Goal: Task Accomplishment & Management: Use online tool/utility

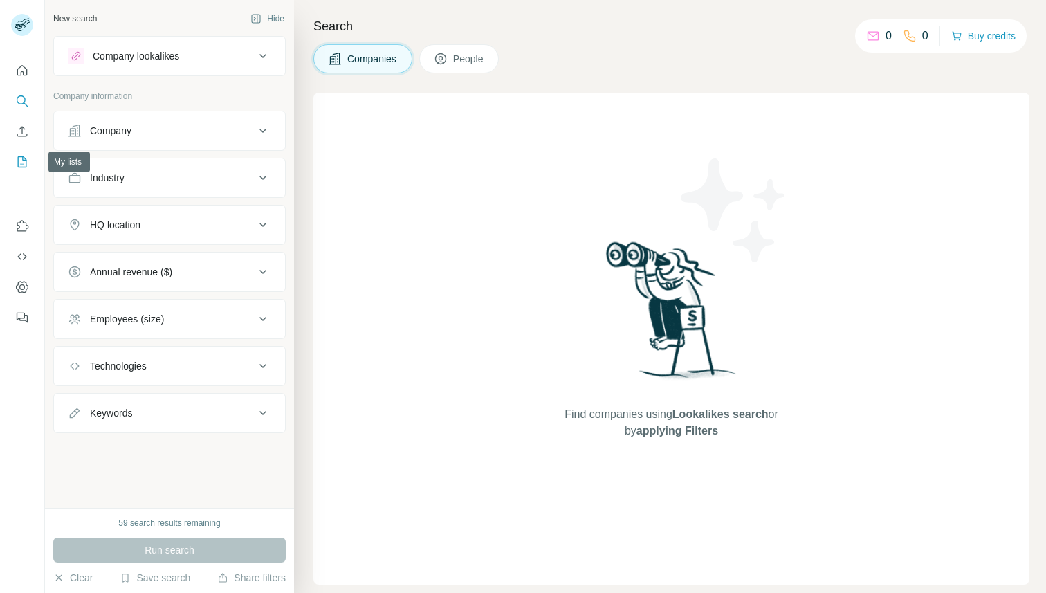
click at [20, 161] on icon "My lists" at bounding box center [22, 162] width 14 height 14
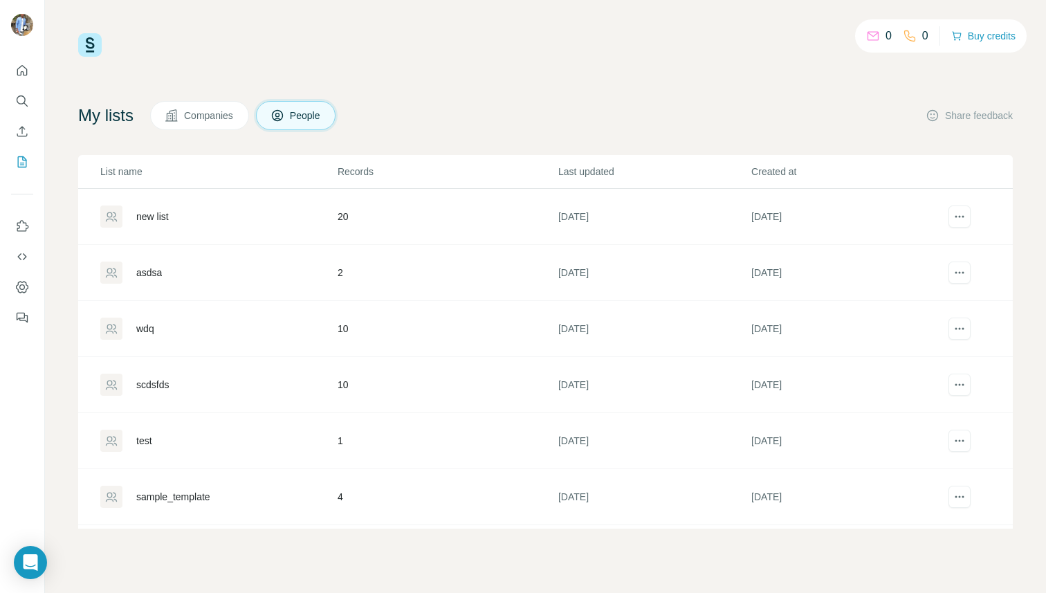
click at [149, 218] on div "new list" at bounding box center [152, 217] width 33 height 14
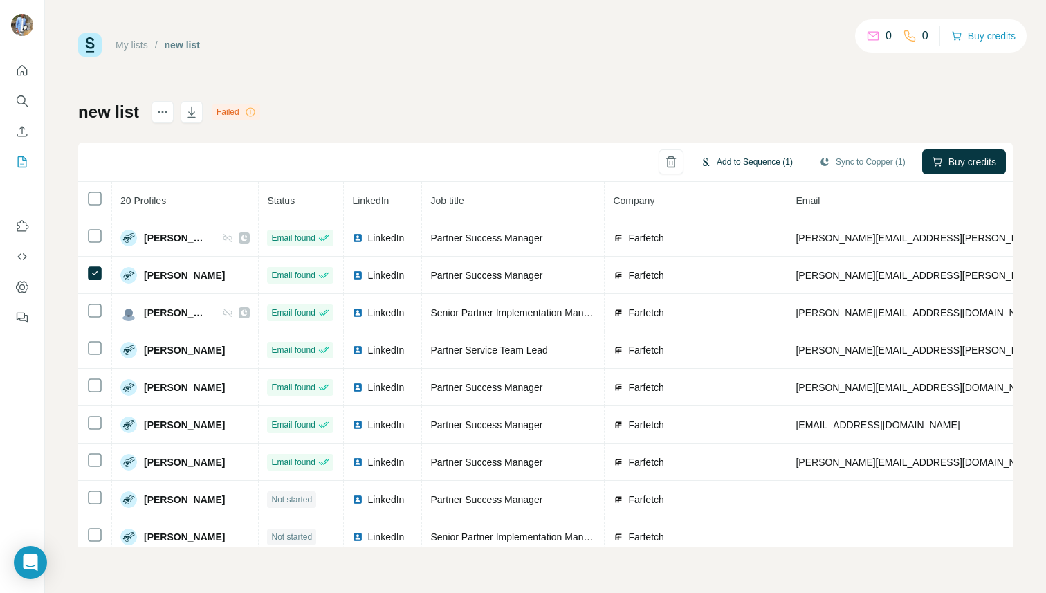
click at [727, 156] on button "Add to Sequence (1)" at bounding box center [747, 162] width 112 height 21
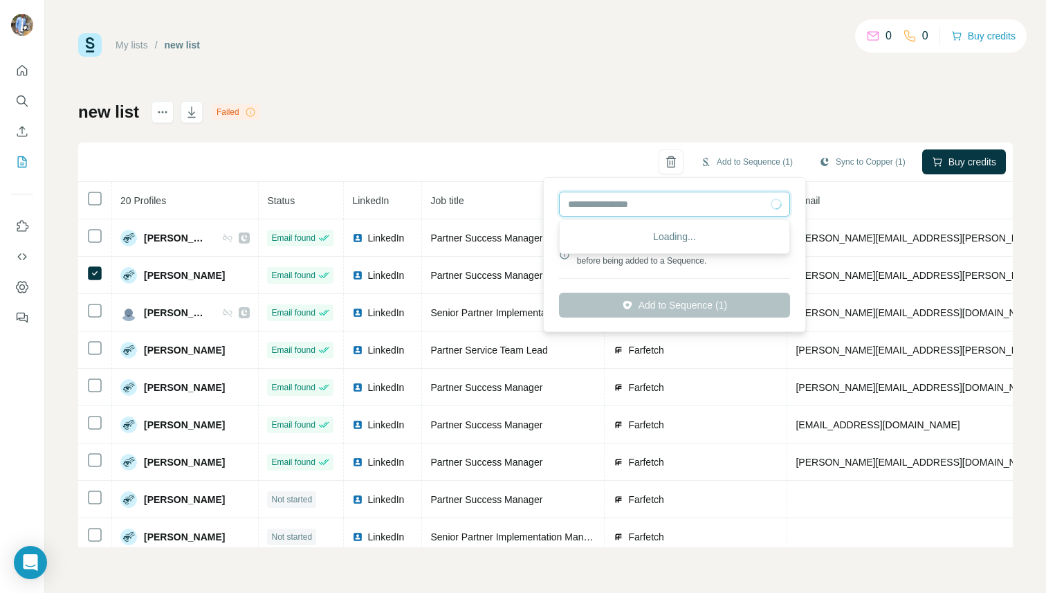
click at [646, 201] on input "text" at bounding box center [674, 204] width 231 height 25
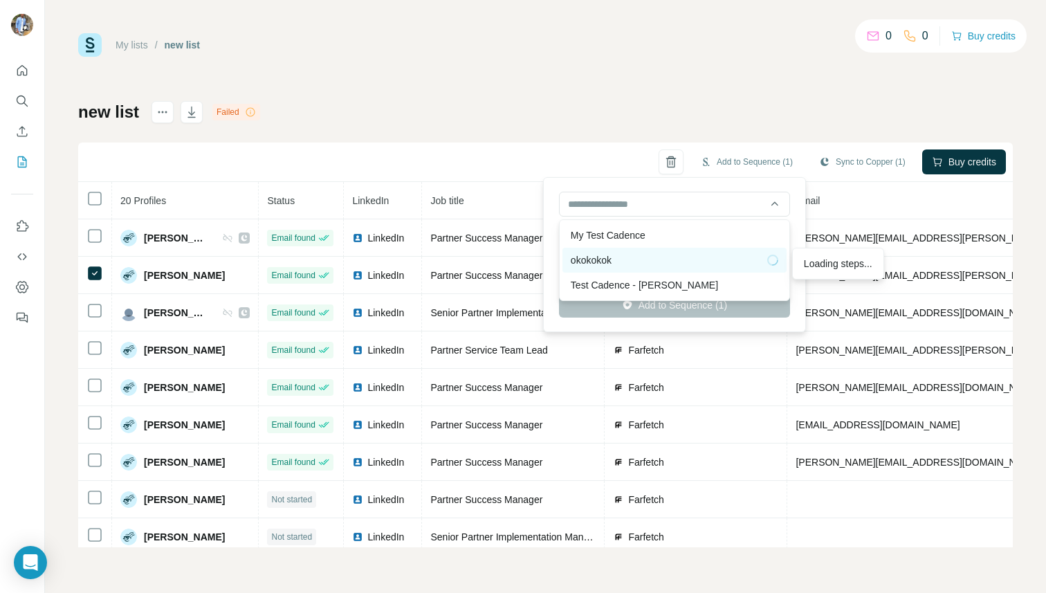
click at [603, 258] on div "okokokok" at bounding box center [675, 260] width 208 height 14
type input "**********"
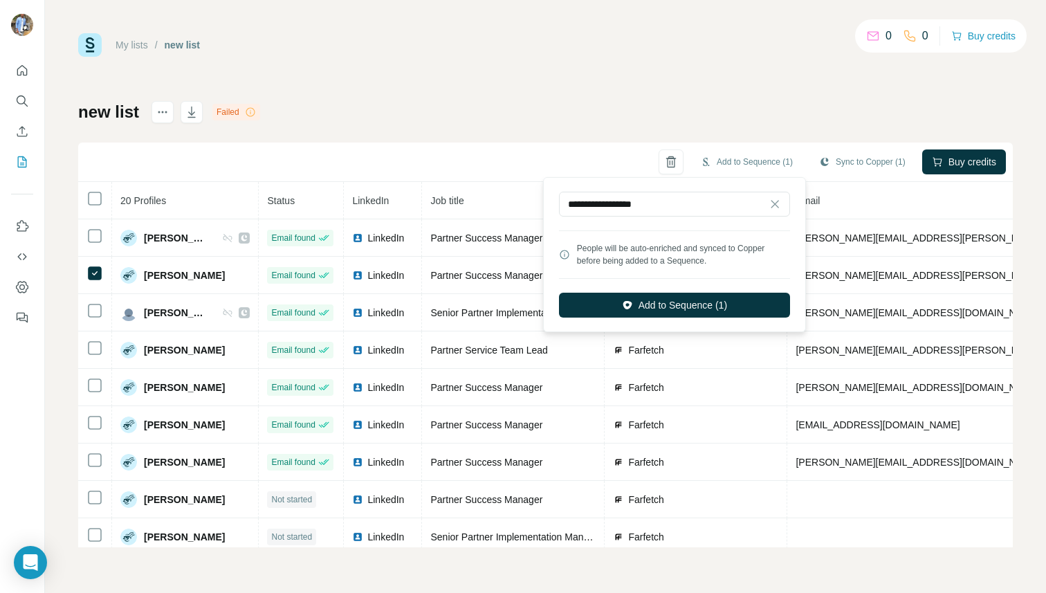
click at [642, 320] on div "**********" at bounding box center [675, 255] width 256 height 148
click at [644, 311] on button "Add to Sequence (1)" at bounding box center [674, 305] width 231 height 25
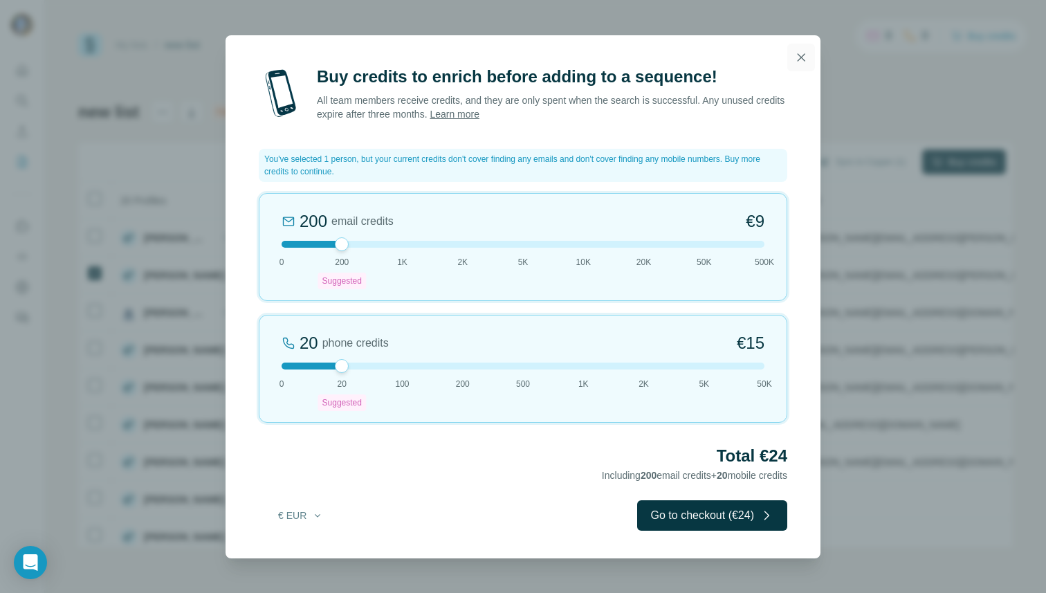
click at [794, 60] on button "button" at bounding box center [802, 58] width 28 height 28
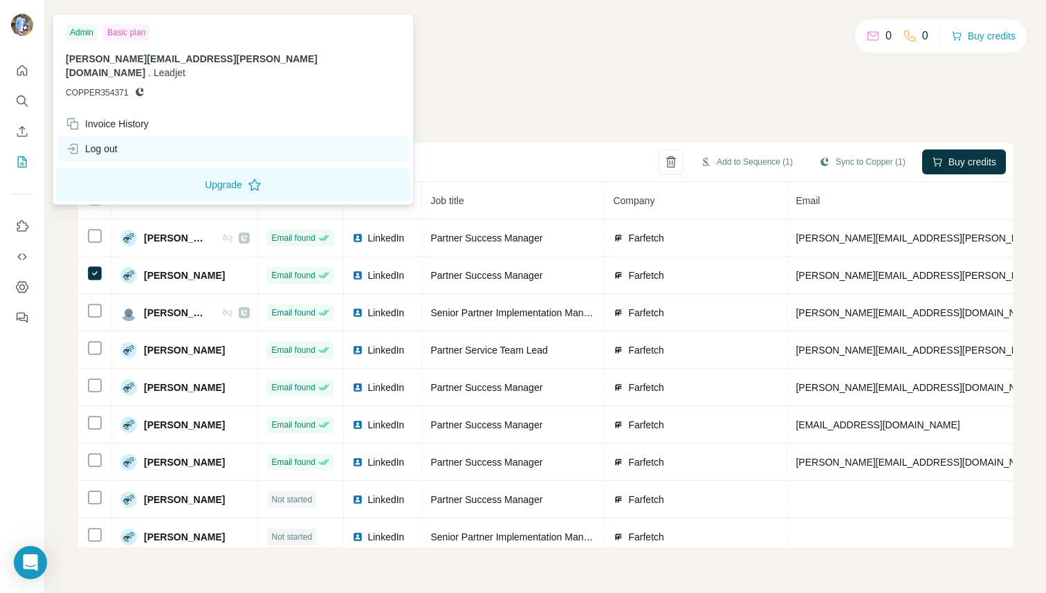
click at [87, 136] on div "Log out" at bounding box center [233, 148] width 352 height 25
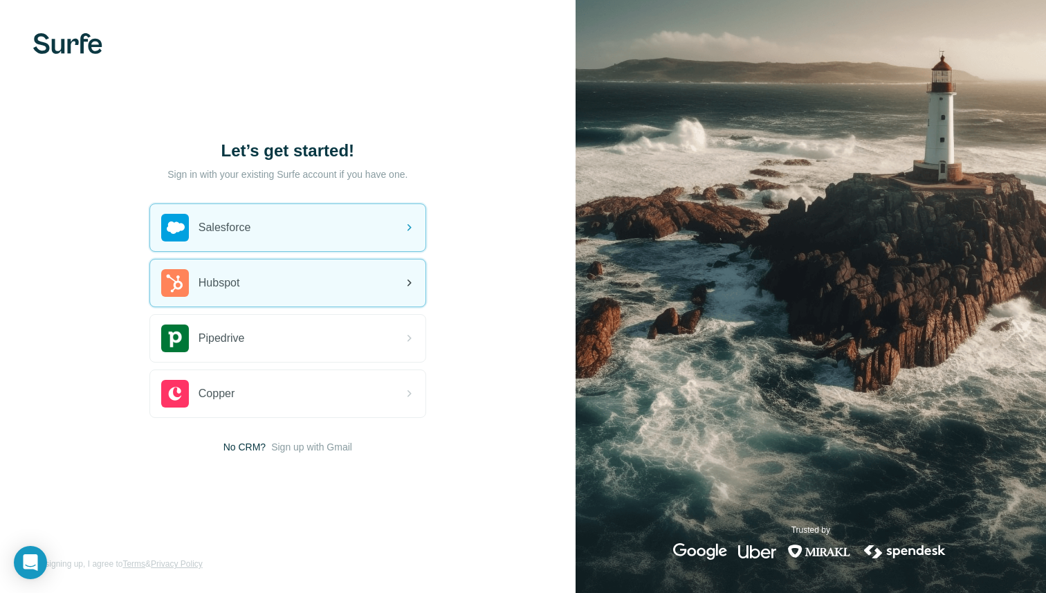
click at [236, 277] on span "Hubspot" at bounding box center [220, 283] width 42 height 17
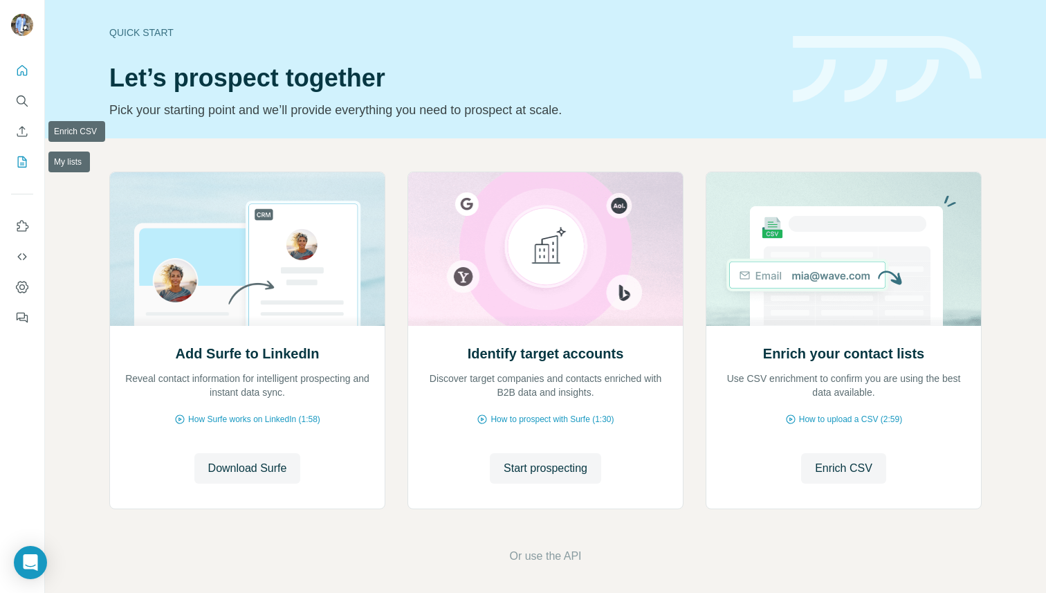
click at [18, 160] on icon "My lists" at bounding box center [22, 161] width 9 height 11
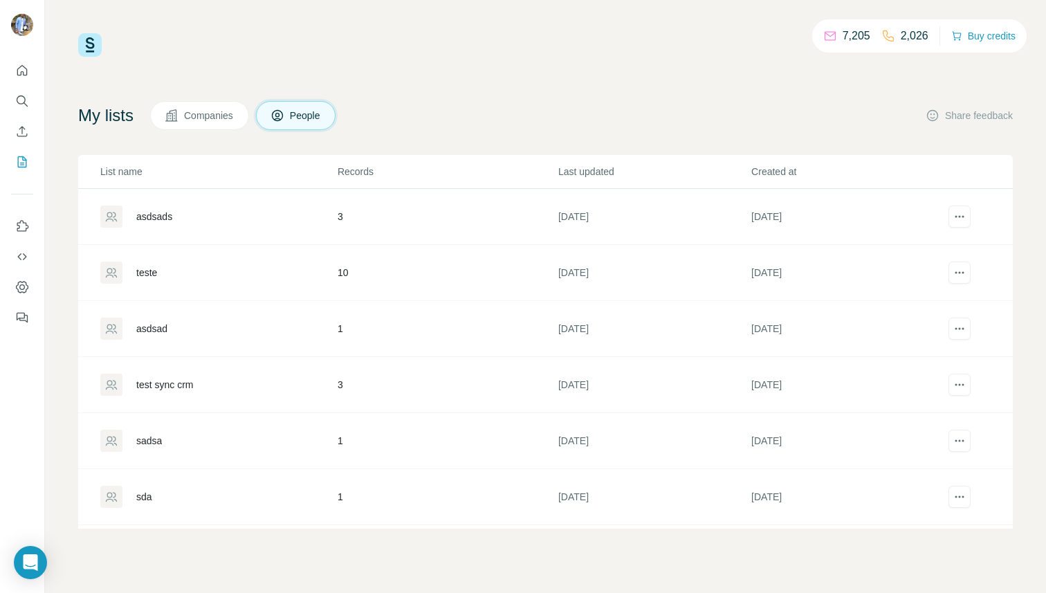
click at [160, 225] on div "asdsads" at bounding box center [218, 217] width 236 height 22
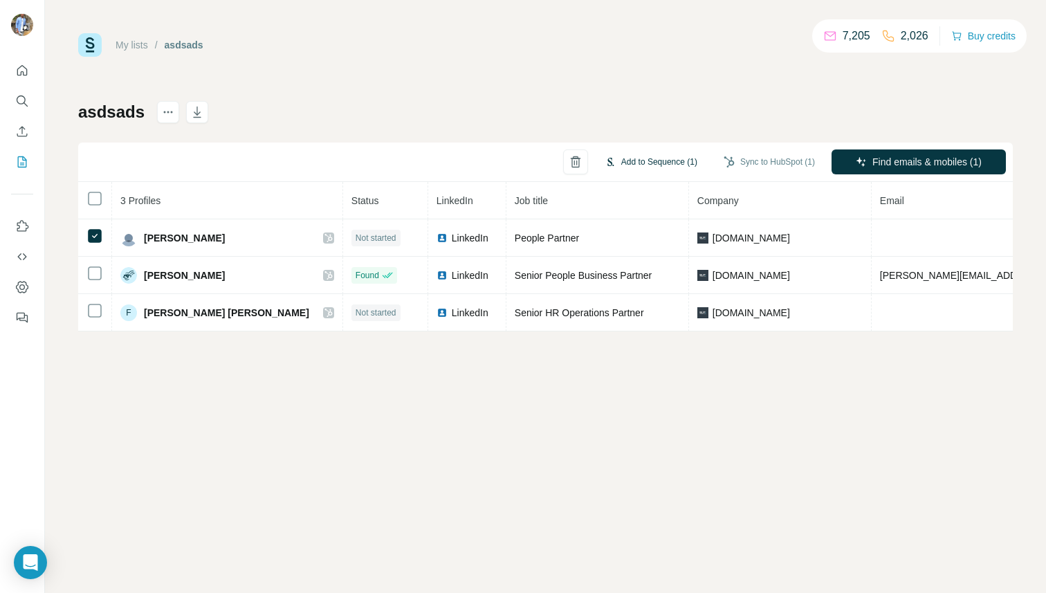
click at [623, 157] on button "Add to Sequence (1)" at bounding box center [651, 162] width 112 height 21
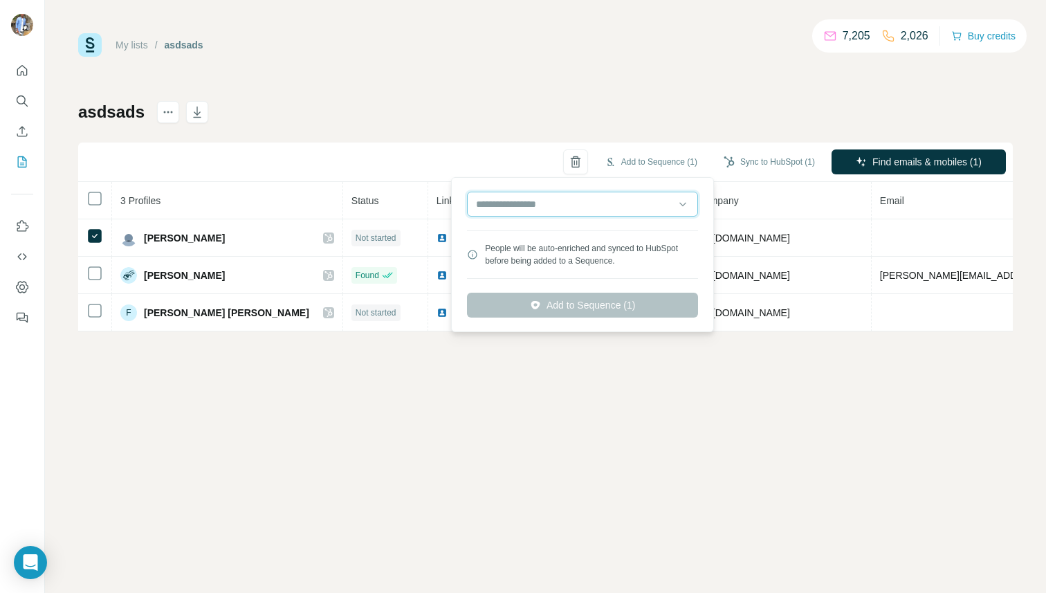
click at [556, 202] on input "text" at bounding box center [582, 204] width 231 height 25
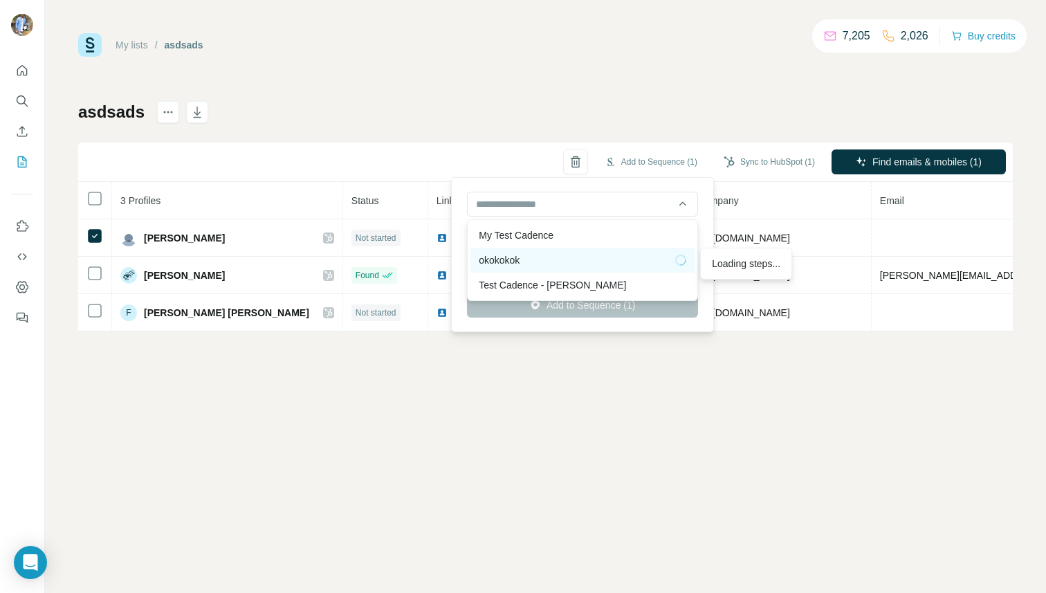
click at [536, 262] on div "okokokok" at bounding box center [583, 260] width 208 height 14
type input "**********"
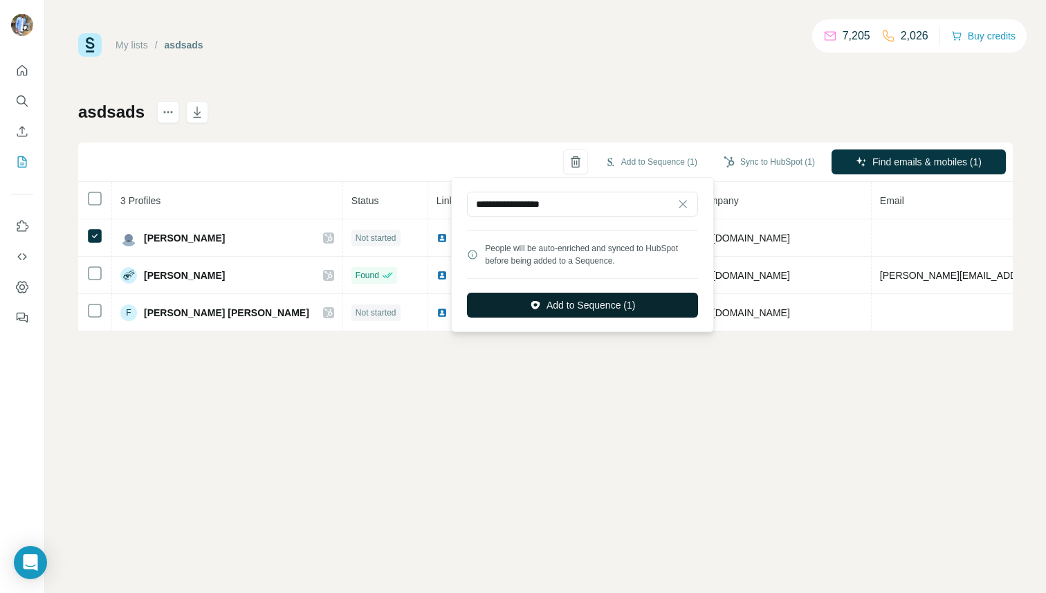
click at [574, 305] on button "Add to Sequence (1)" at bounding box center [582, 305] width 231 height 25
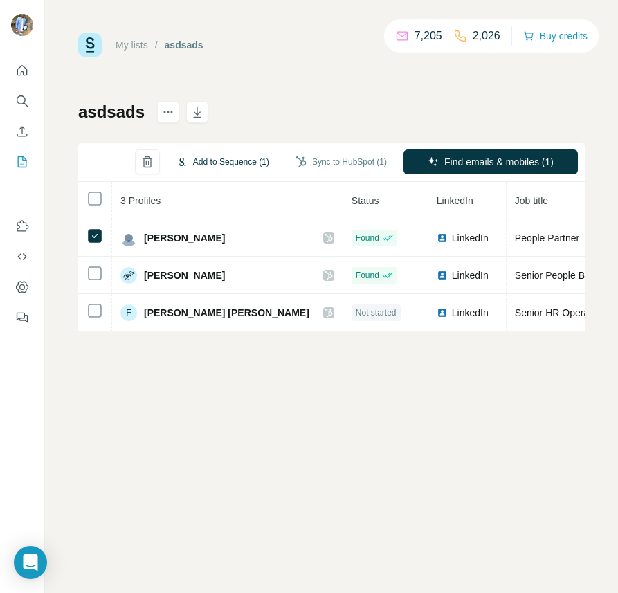
click at [208, 158] on button "Add to Sequence (1)" at bounding box center [223, 162] width 112 height 21
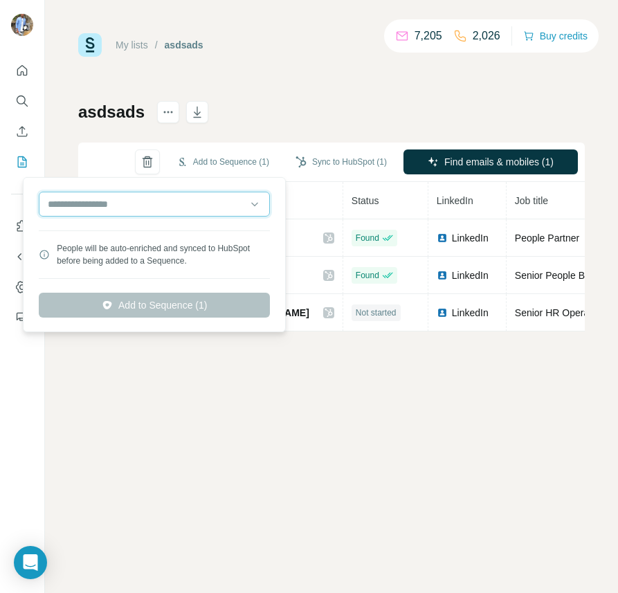
click at [161, 210] on input "text" at bounding box center [154, 204] width 231 height 25
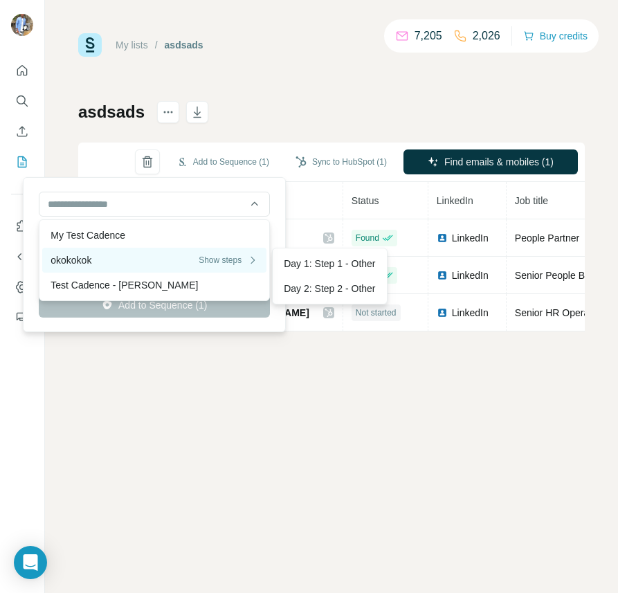
click at [118, 256] on div "okokokok Show steps" at bounding box center [155, 260] width 208 height 14
type input "**********"
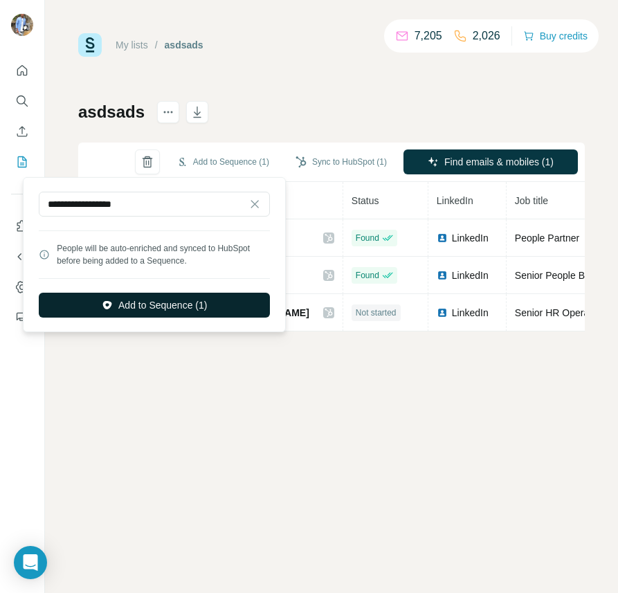
click at [142, 304] on button "Add to Sequence (1)" at bounding box center [154, 305] width 231 height 25
